Goal: Task Accomplishment & Management: Complete application form

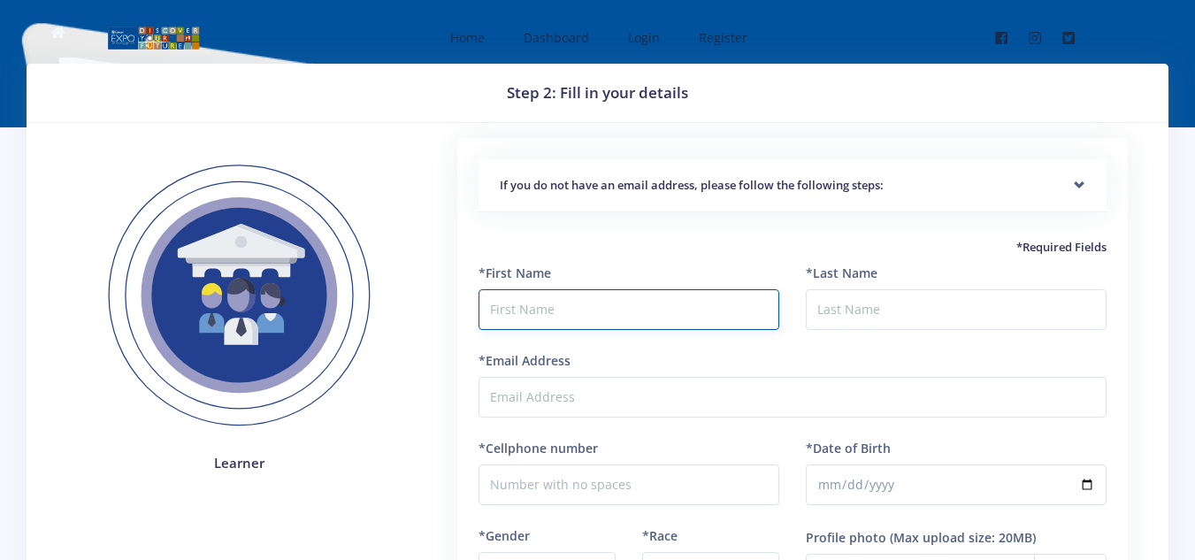
click at [563, 294] on input "text" at bounding box center [629, 309] width 301 height 41
type input "kuhle"
click at [835, 322] on input "*Last Name" at bounding box center [956, 309] width 301 height 41
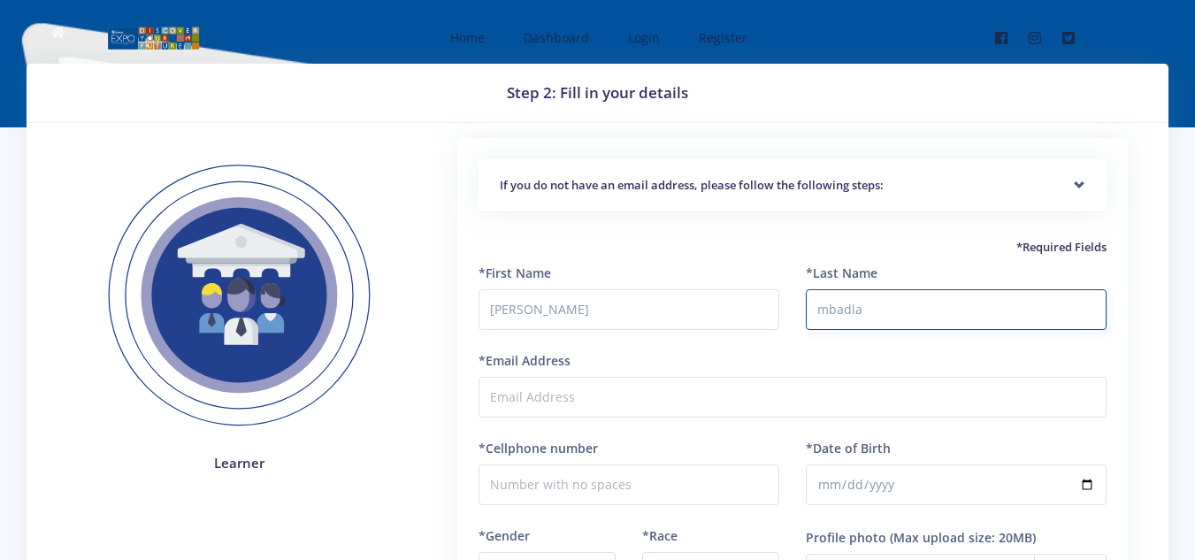
type input "mbadla"
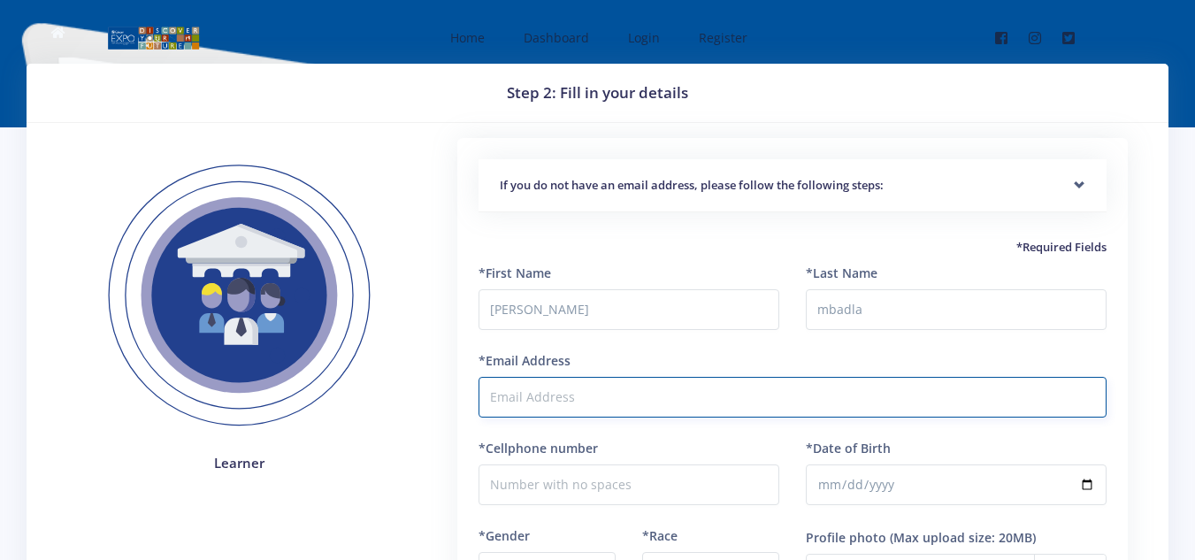
click at [682, 382] on input "*Email Address" at bounding box center [793, 397] width 628 height 41
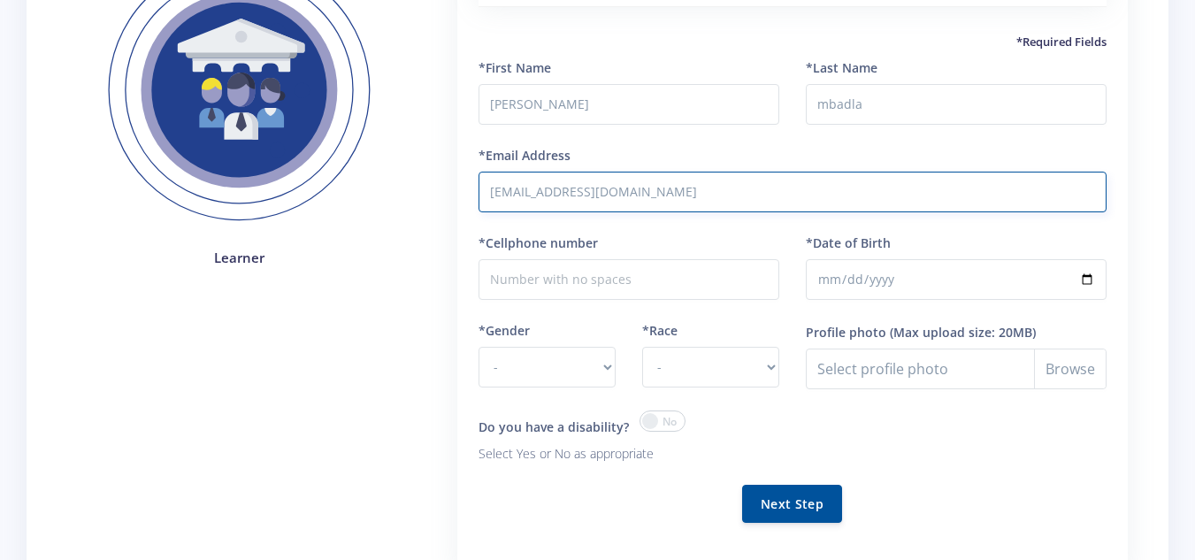
scroll to position [217, 0]
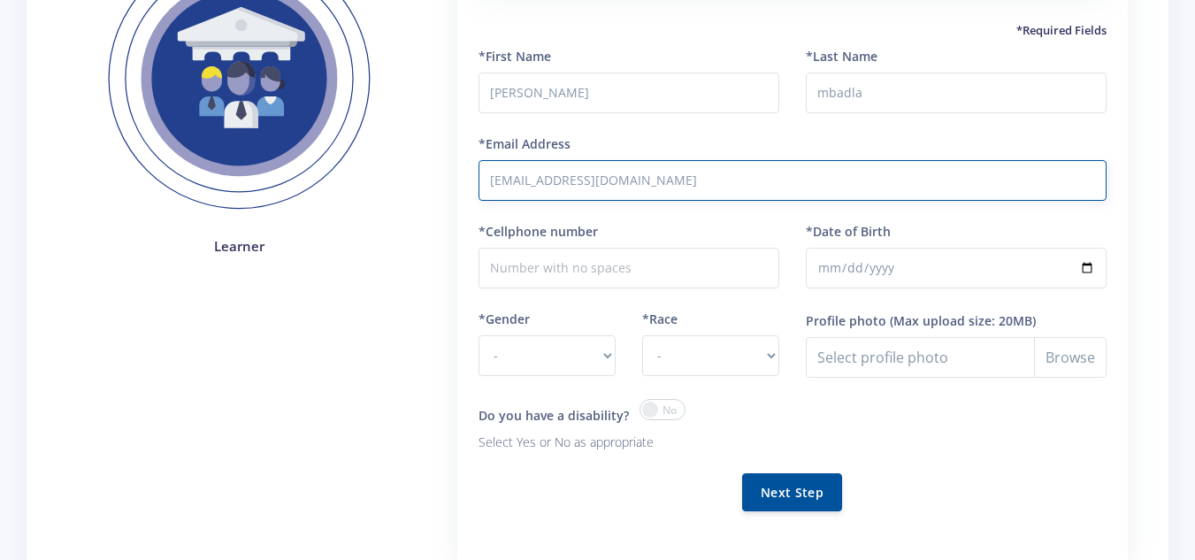
type input "mbadlakuhle3@gmail.com"
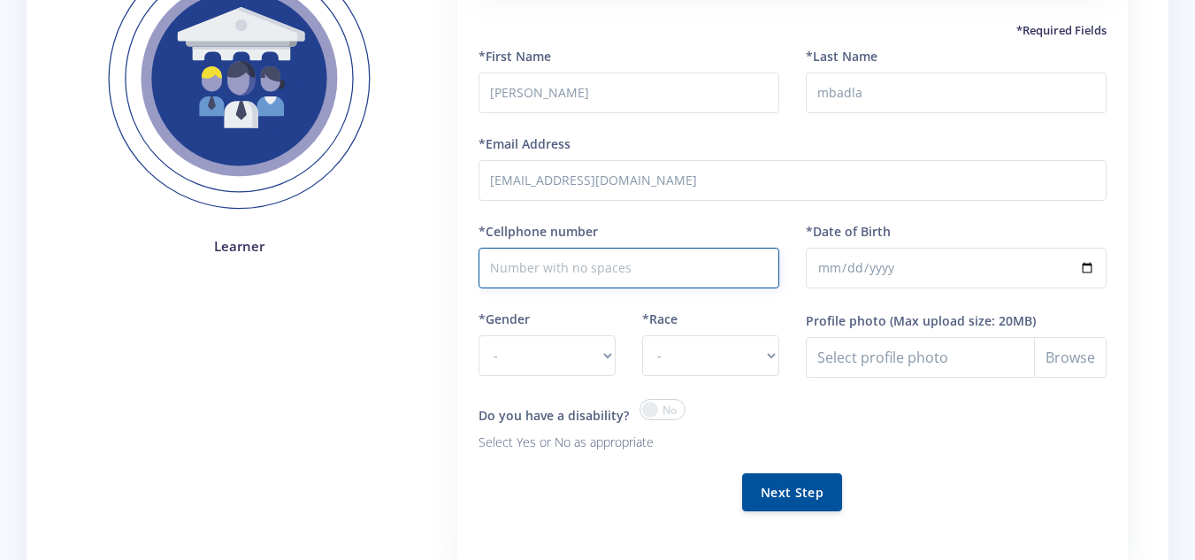
click at [583, 269] on input "*Cellphone number" at bounding box center [629, 268] width 301 height 41
type input "0740311414"
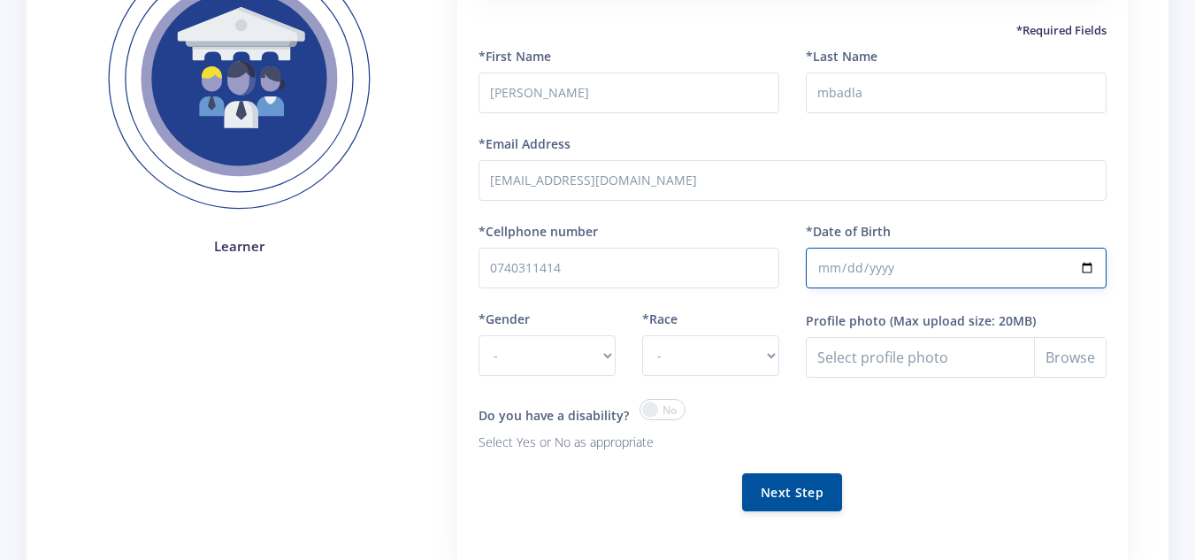
click at [885, 273] on input "*Date of Birth" at bounding box center [956, 268] width 301 height 41
click at [816, 265] on input "*Date of Birth" at bounding box center [956, 268] width 301 height 41
click at [832, 270] on input "*Date of Birth" at bounding box center [956, 268] width 301 height 41
type input "2009-10-09"
type input "0008-10-09"
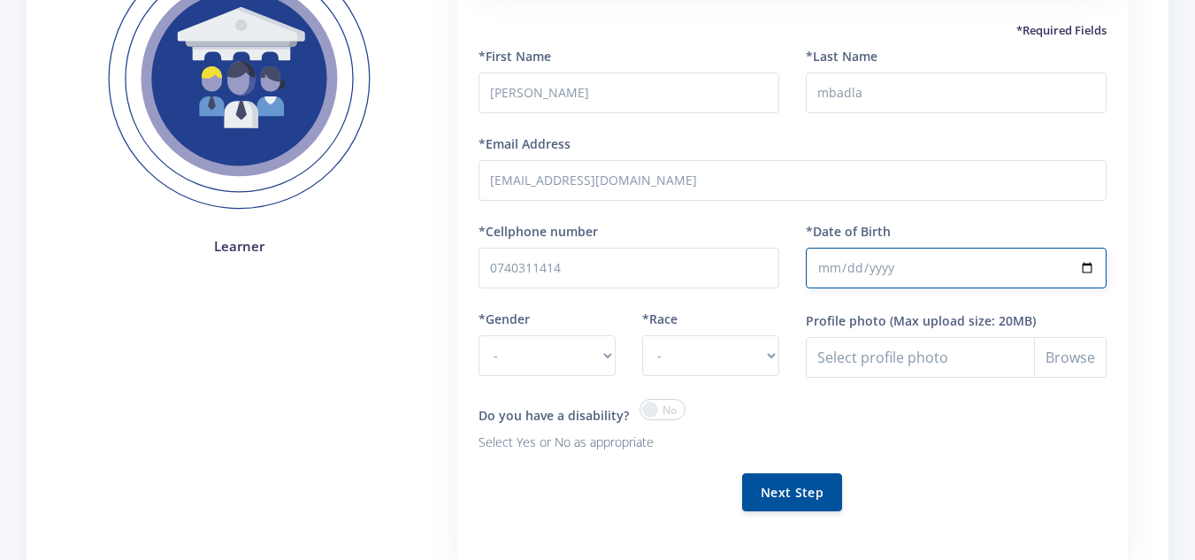
type input "0008-10-09"
type input "0800-10-09"
type input "2008-10-09"
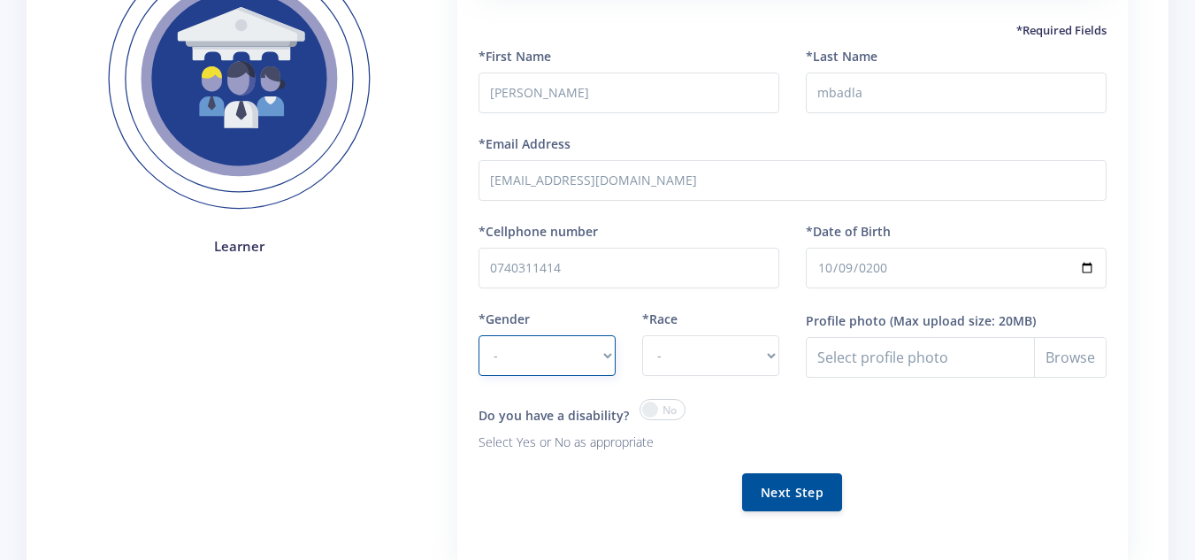
click at [551, 346] on select "- Male Female" at bounding box center [547, 355] width 137 height 41
select select "F"
click at [479, 335] on select "- Male Female" at bounding box center [547, 355] width 137 height 41
click at [692, 371] on select "- African Asian Coloured Indian White Other" at bounding box center [710, 355] width 137 height 41
click at [642, 335] on select "- African Asian Coloured Indian White Other" at bounding box center [710, 355] width 137 height 41
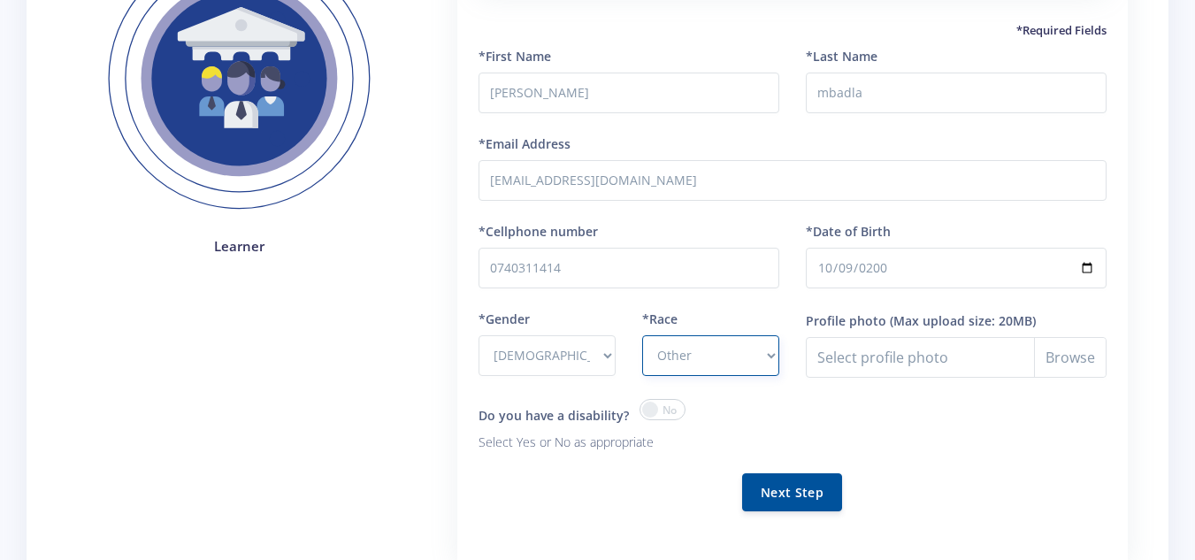
click at [761, 354] on select "- African Asian Coloured Indian White Other" at bounding box center [710, 355] width 137 height 41
click at [642, 335] on select "- African Asian Coloured Indian White Other" at bounding box center [710, 355] width 137 height 41
click at [708, 346] on select "- African Asian Coloured Indian White Other" at bounding box center [710, 355] width 137 height 41
select select "African"
click at [642, 335] on select "- African Asian Coloured Indian White Other" at bounding box center [710, 355] width 137 height 41
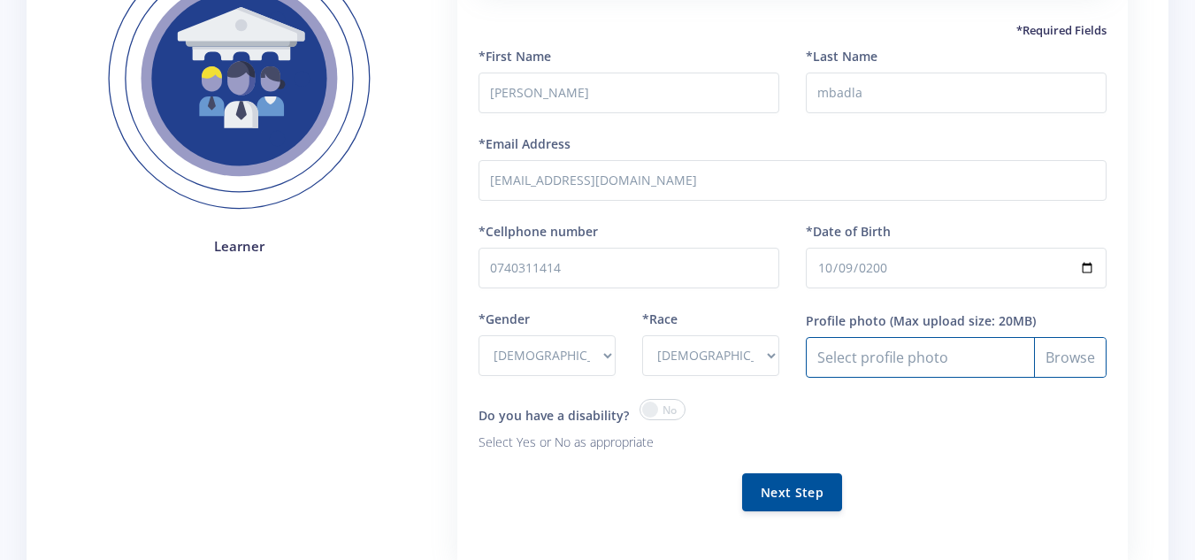
click at [956, 354] on input "Profile photo" at bounding box center [956, 357] width 301 height 41
type input "C:\fakepath\133891822070642451.jpg"
click at [995, 362] on input "Profile photo" at bounding box center [956, 357] width 301 height 41
click at [1023, 358] on input "Profile photo" at bounding box center [956, 357] width 301 height 41
click at [1015, 348] on input "Profile photo" at bounding box center [956, 357] width 301 height 41
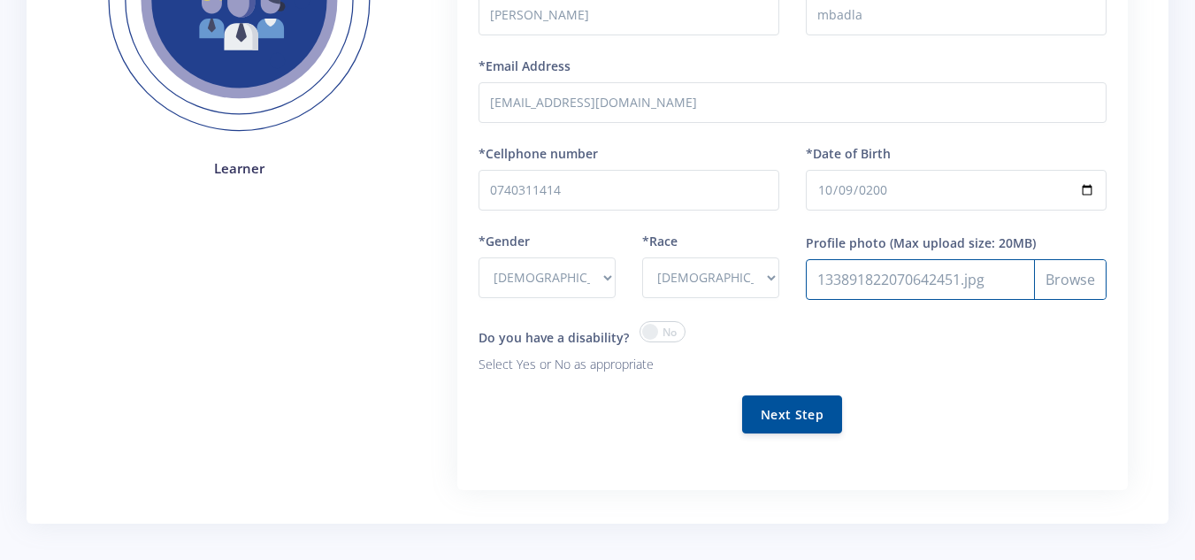
scroll to position [298, 0]
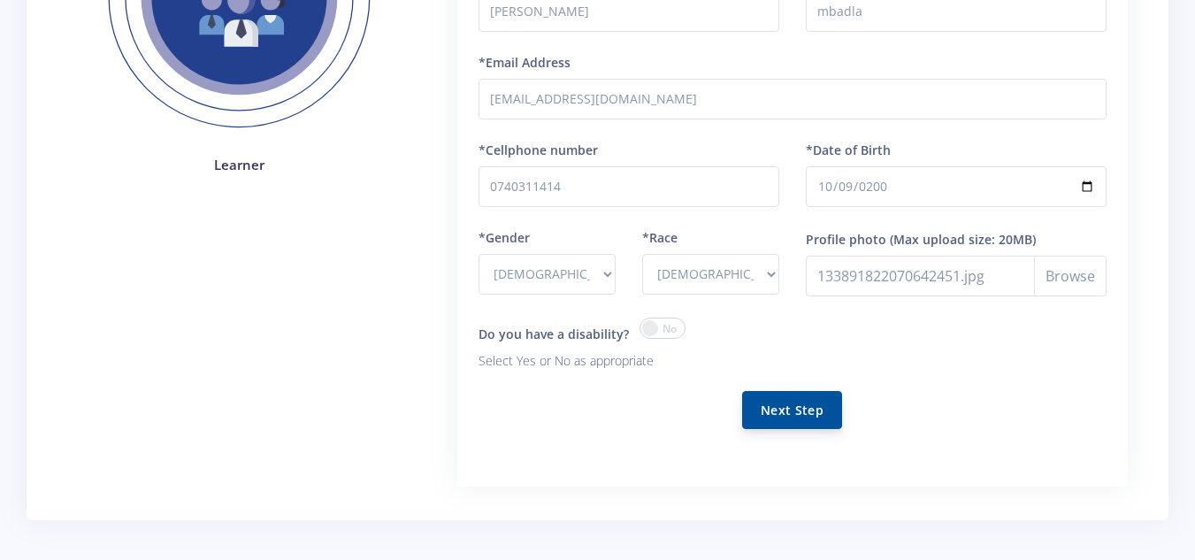
click at [793, 413] on button "Next Step" at bounding box center [792, 410] width 100 height 38
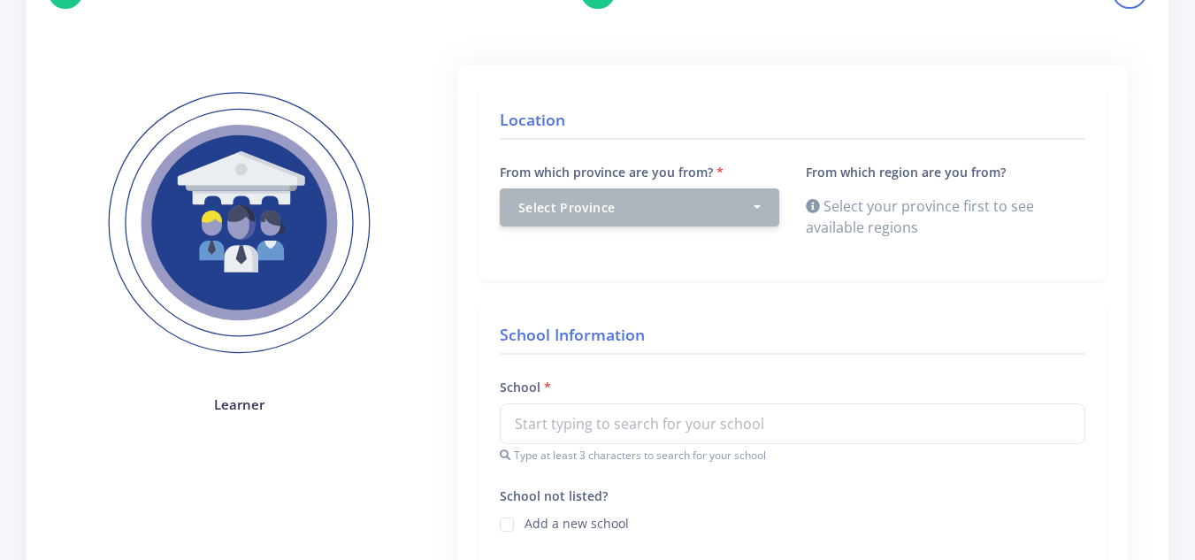
scroll to position [172, 0]
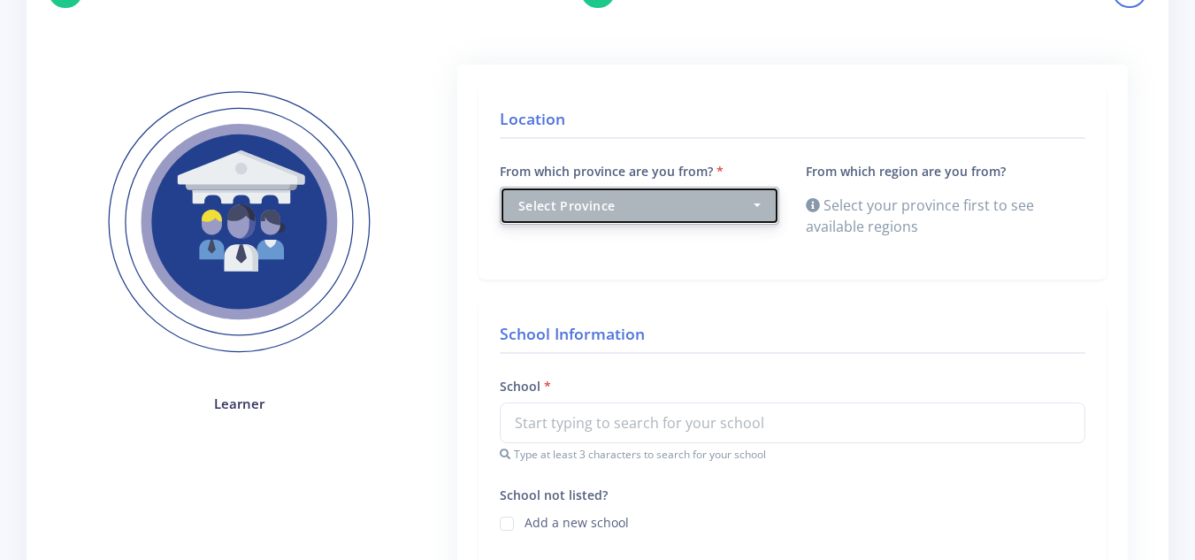
click at [755, 207] on button "Select Province" at bounding box center [640, 206] width 280 height 38
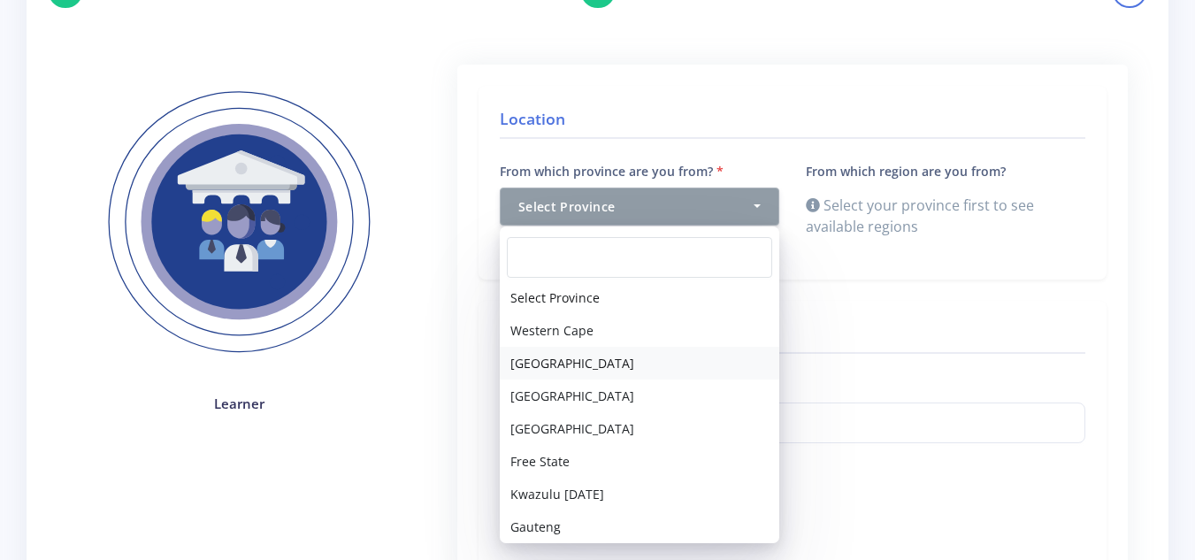
click at [608, 365] on link "Eastern Cape" at bounding box center [640, 363] width 280 height 33
select select "2"
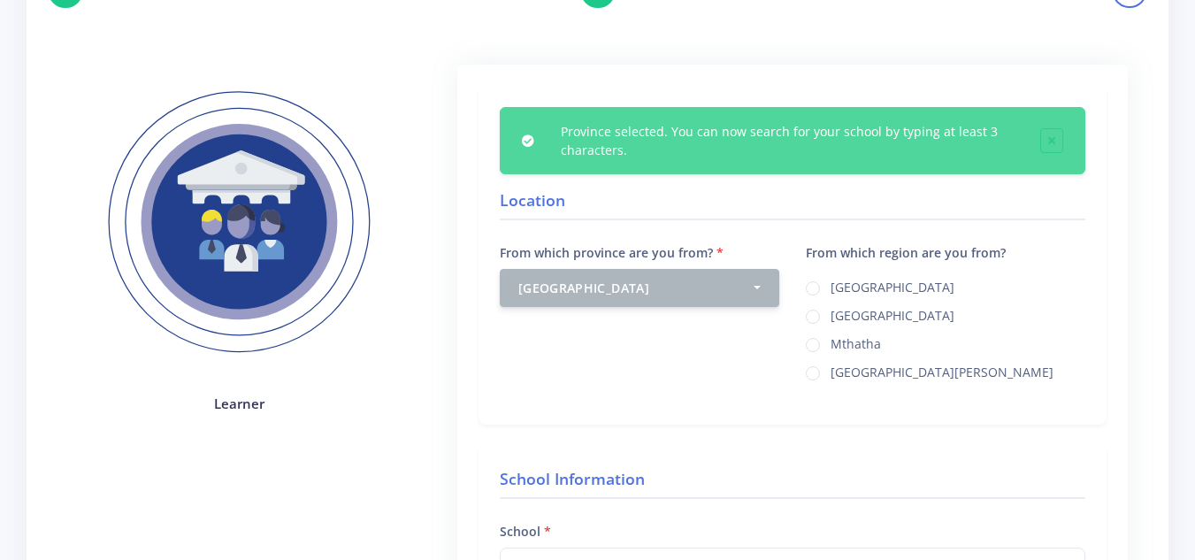
click at [831, 287] on label "East London" at bounding box center [893, 285] width 124 height 14
click at [831, 287] on input "East London" at bounding box center [836, 281] width 11 height 11
radio input "true"
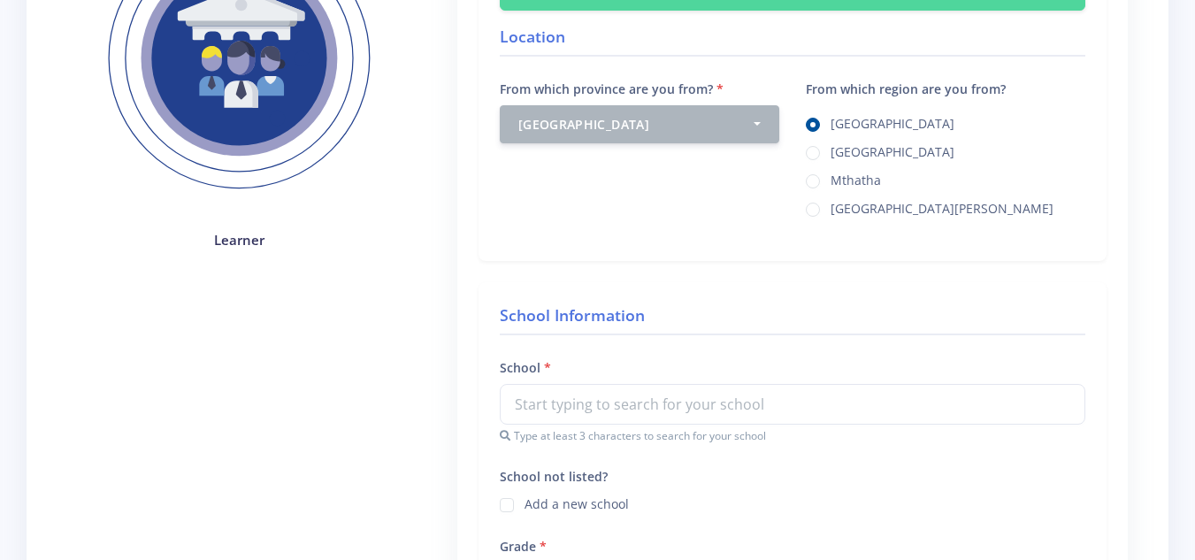
scroll to position [457, 0]
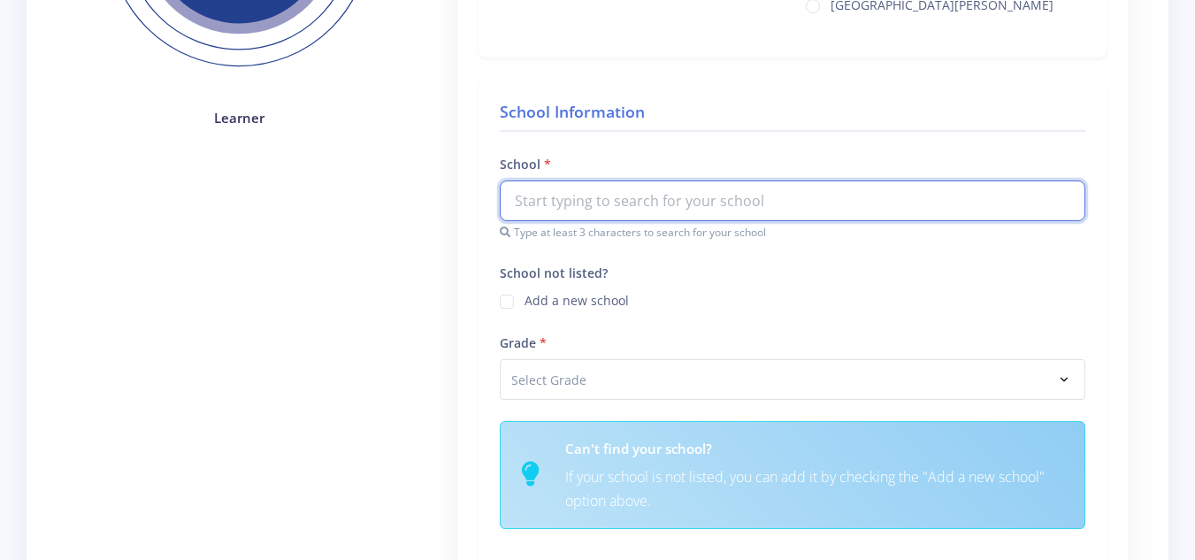
click at [657, 202] on input "text" at bounding box center [793, 200] width 586 height 41
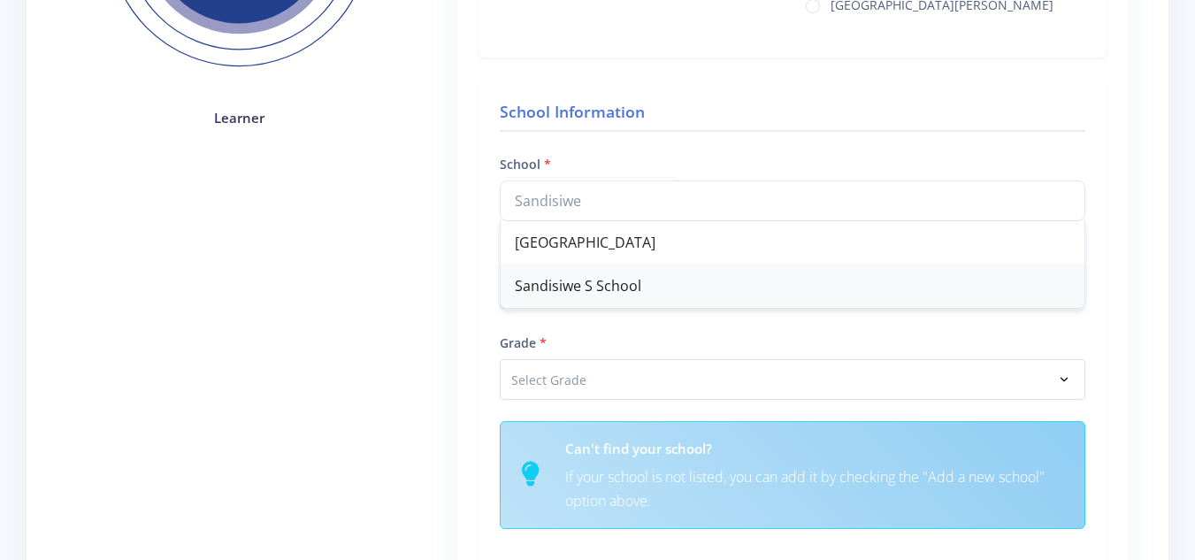
click at [620, 293] on div "Sandisiwe S School" at bounding box center [793, 285] width 584 height 43
type input "Sandisiwe S School"
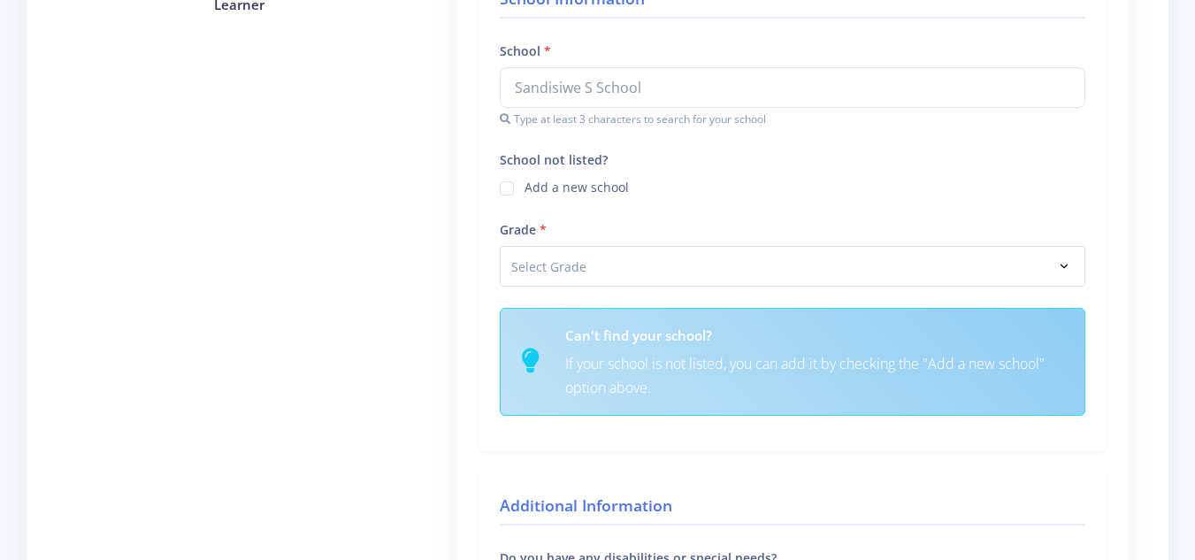
scroll to position [571, 0]
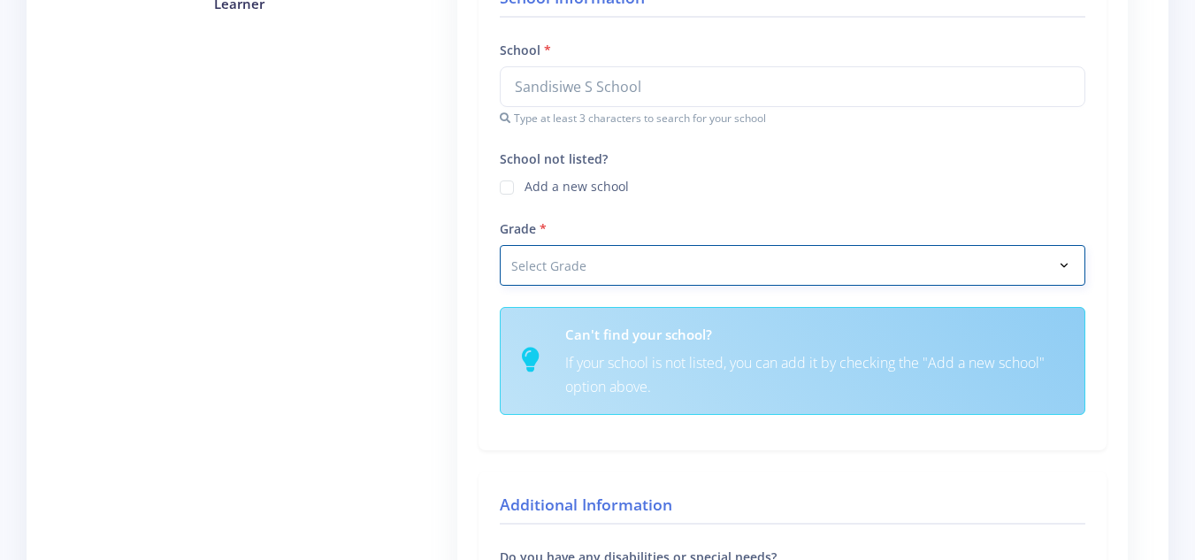
click at [641, 249] on select "Select Grade Grade 4 Grade 5 Grade 6 Grade 7" at bounding box center [793, 265] width 586 height 41
select select "Grade 11"
click at [500, 245] on select "Select Grade Grade 4 Grade 5 Grade 6 Grade 7" at bounding box center [793, 265] width 586 height 41
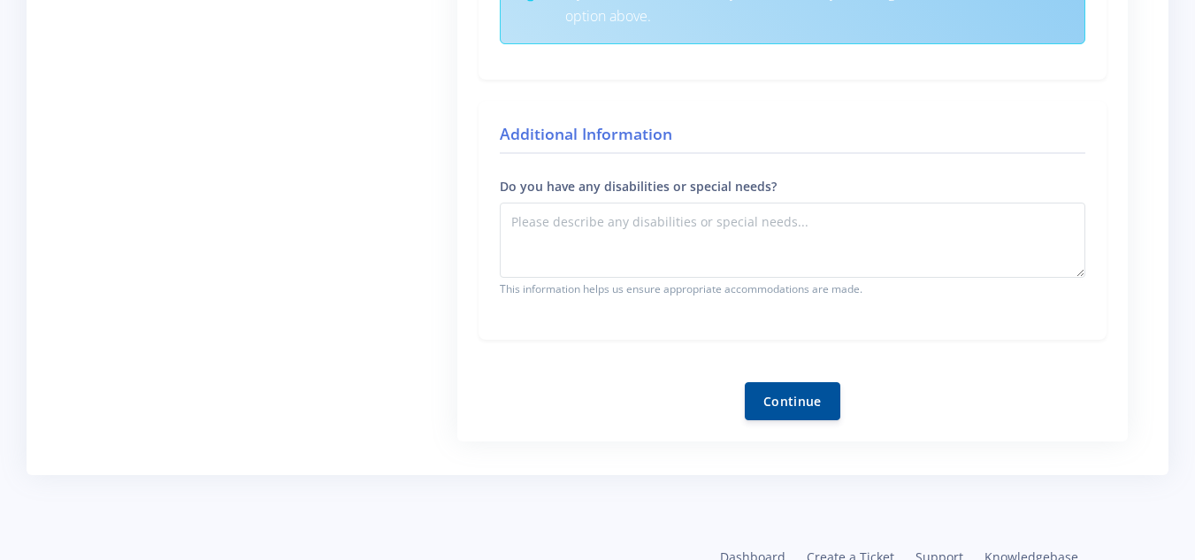
scroll to position [994, 0]
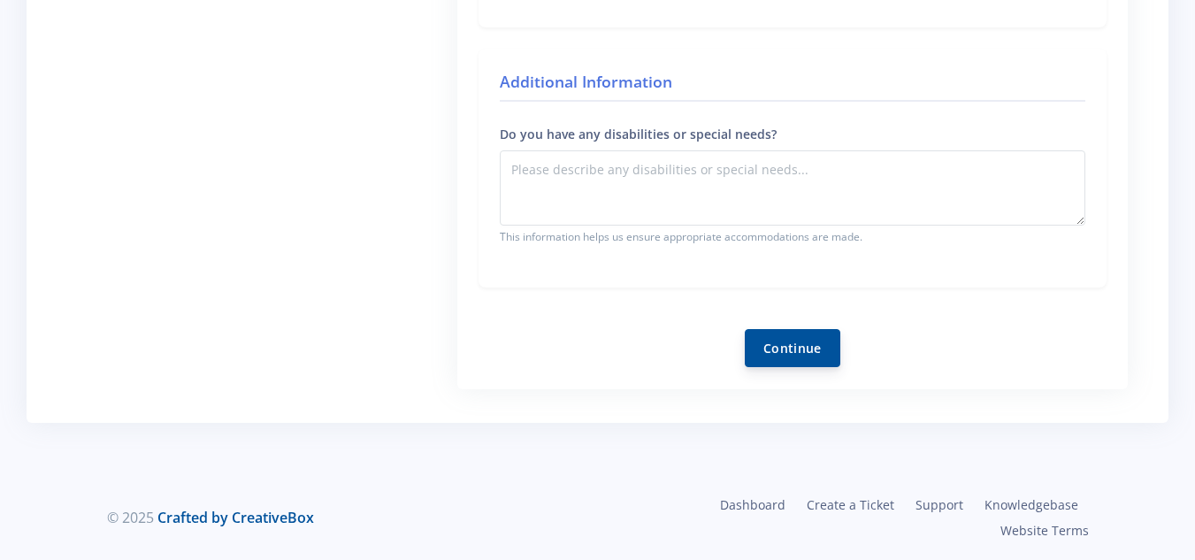
click at [798, 341] on button "Continue" at bounding box center [793, 348] width 96 height 38
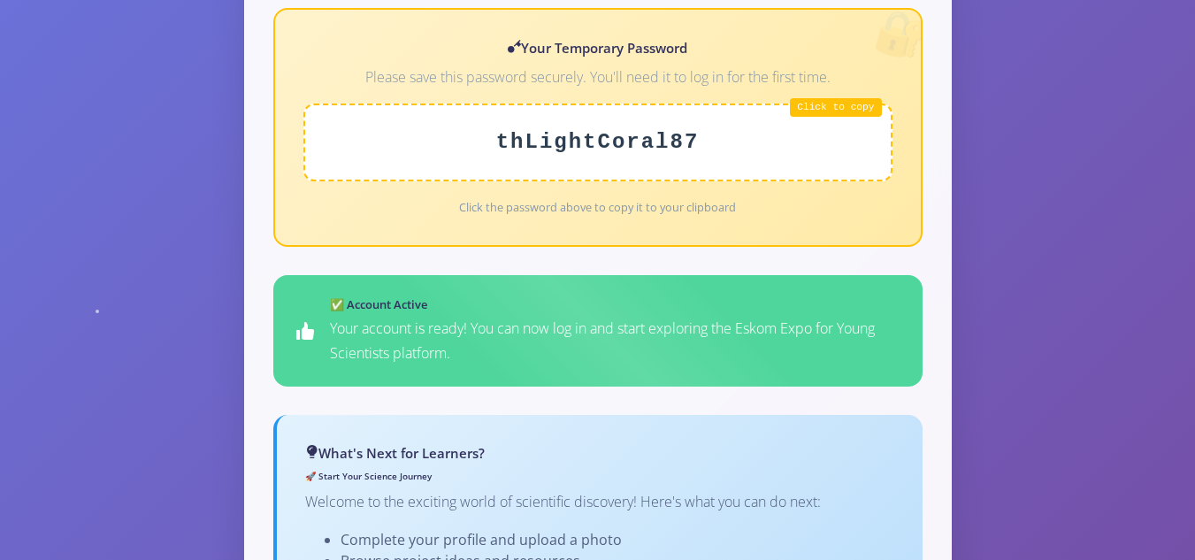
scroll to position [668, 0]
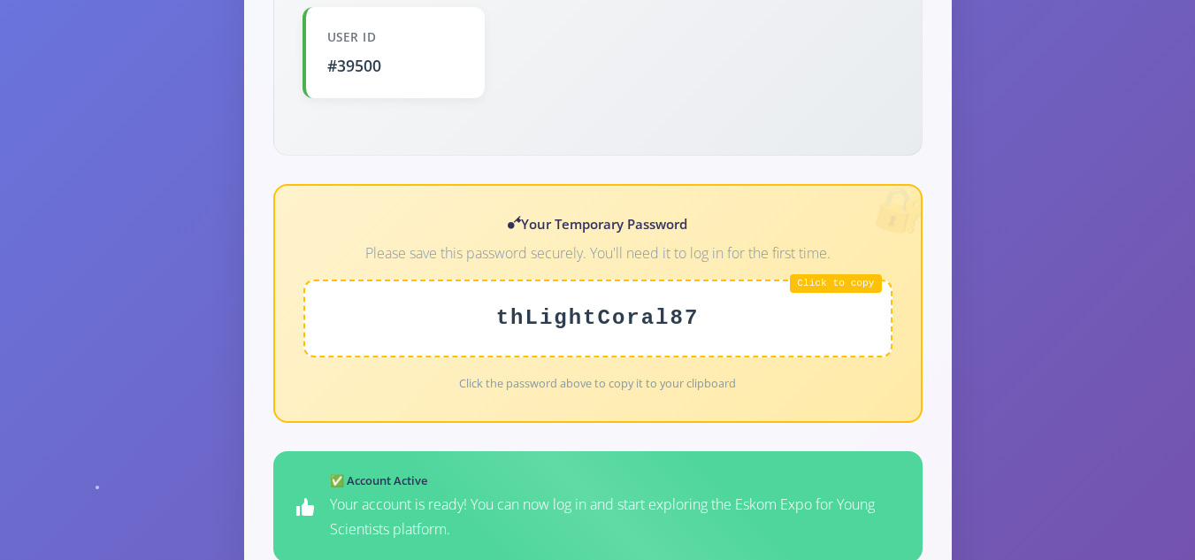
click at [577, 295] on div "thLightCoral87" at bounding box center [597, 319] width 589 height 78
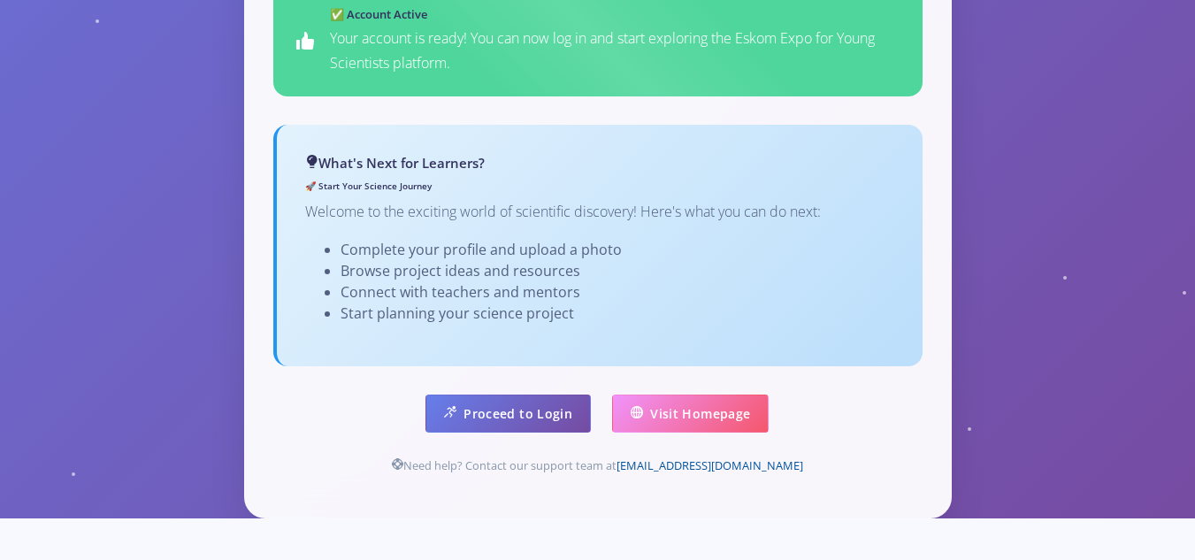
scroll to position [1180, 0]
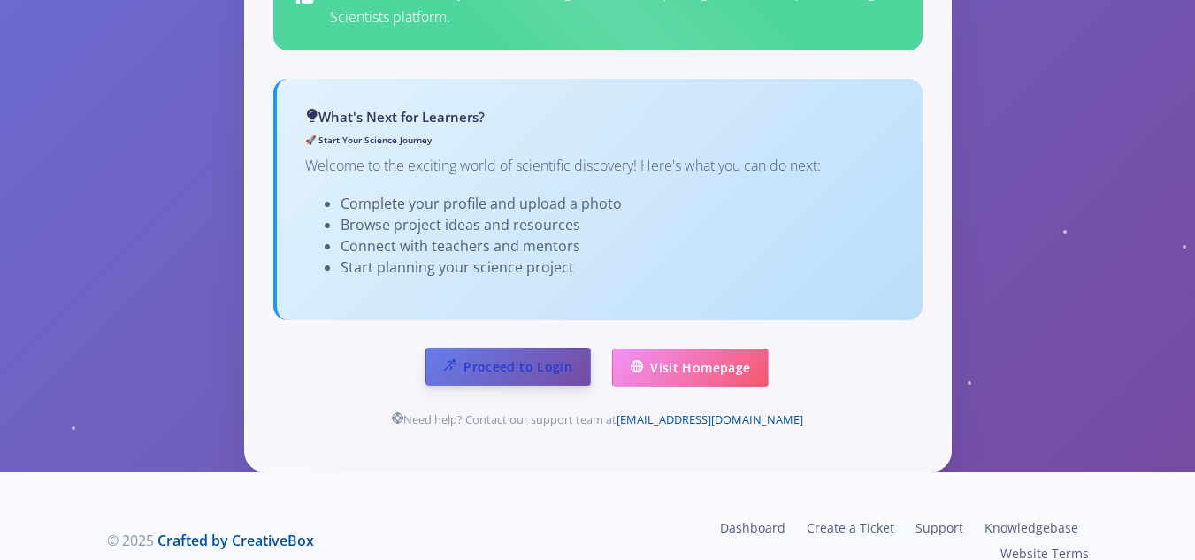
click at [512, 348] on link "Proceed to Login" at bounding box center [507, 367] width 165 height 38
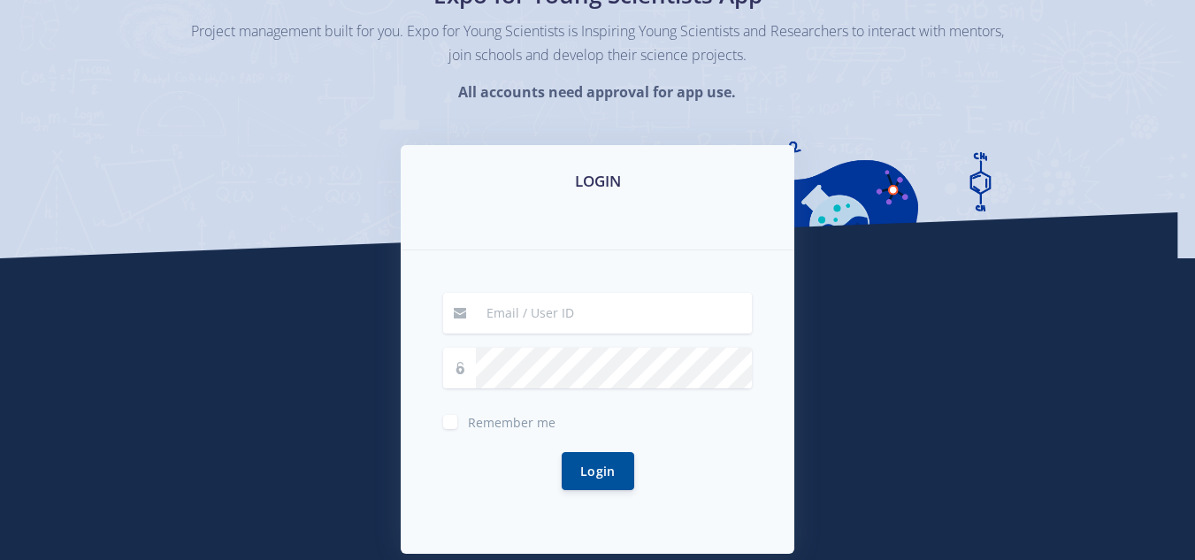
scroll to position [165, 0]
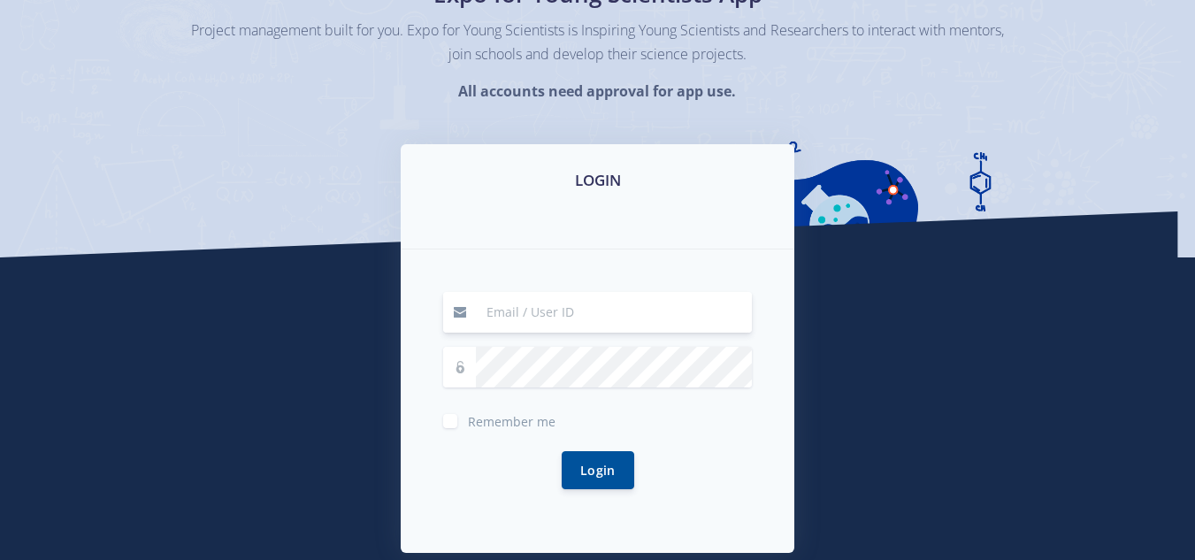
click at [525, 317] on input at bounding box center [614, 312] width 276 height 41
type input "#39500"
click at [468, 415] on label "Remember me" at bounding box center [512, 417] width 88 height 14
click at [468, 415] on input "Remember me" at bounding box center [473, 414] width 11 height 11
checkbox input "true"
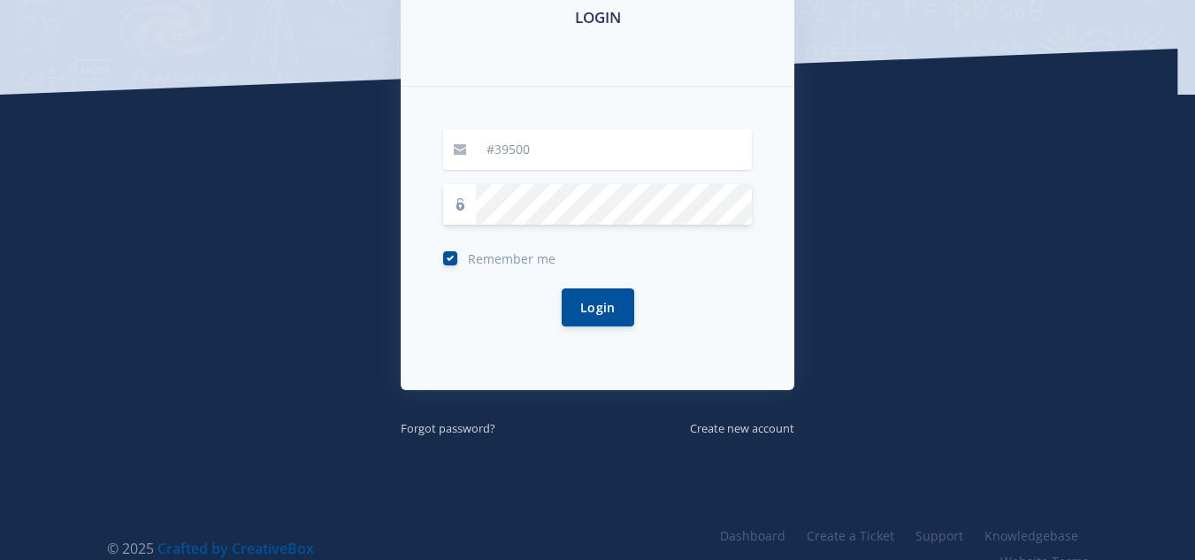
scroll to position [328, 0]
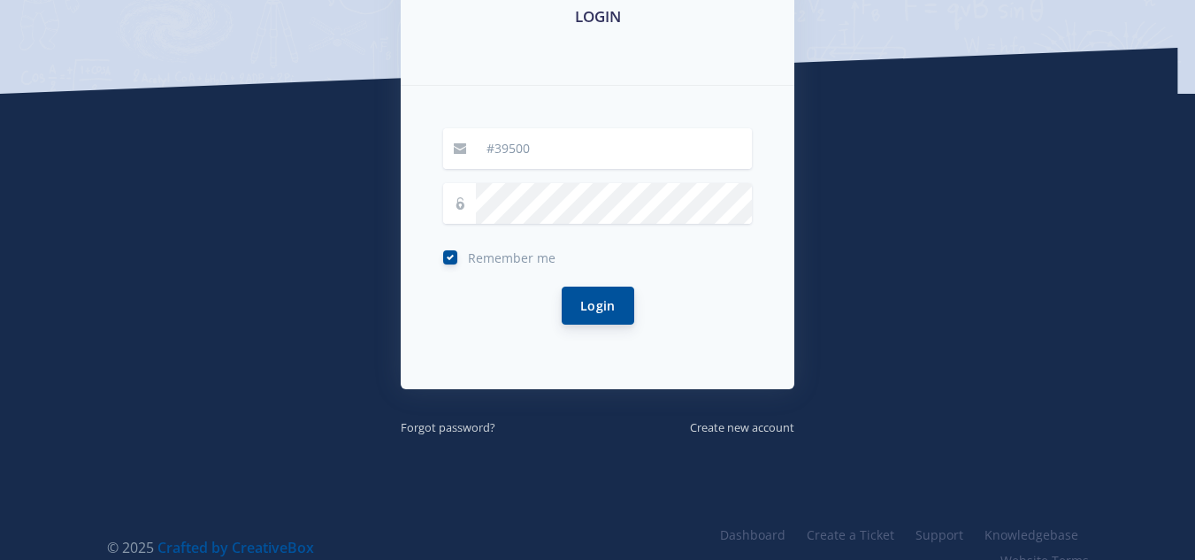
click at [583, 296] on button "Login" at bounding box center [598, 306] width 73 height 38
